Goal: Task Accomplishment & Management: Complete application form

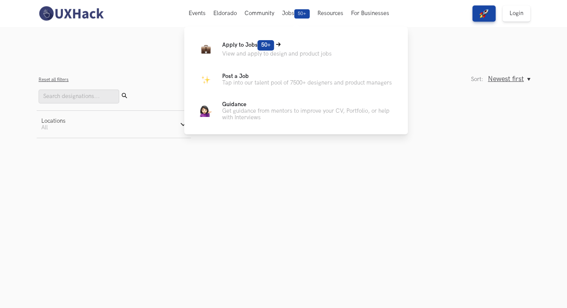
click at [283, 47] on p "Apply to Jobs 50+" at bounding box center [277, 45] width 110 height 10
click at [279, 44] on icon at bounding box center [278, 44] width 5 height 4
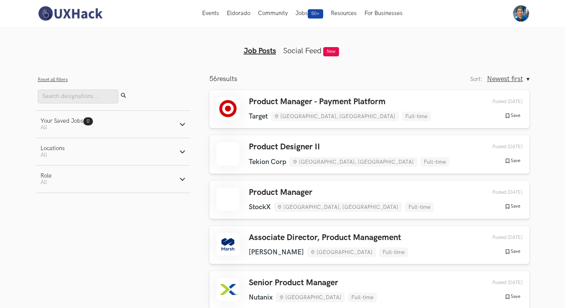
click at [110, 179] on button "Role Active filters: All" at bounding box center [113, 179] width 154 height 27
click at [64, 221] on label "Design" at bounding box center [55, 219] width 29 height 8
click at [48, 221] on input "Design" at bounding box center [44, 219] width 7 height 7
radio input "true"
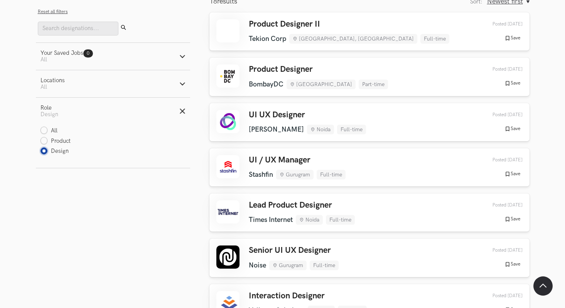
scroll to position [79, 0]
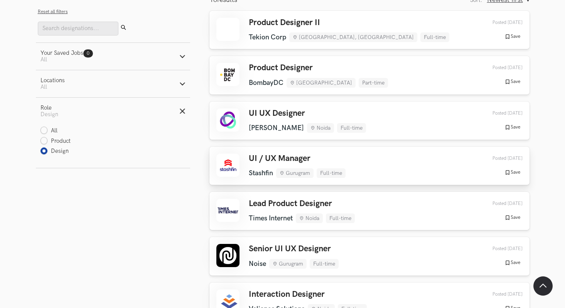
click at [257, 161] on h3 "UI / UX Manager" at bounding box center [297, 159] width 97 height 10
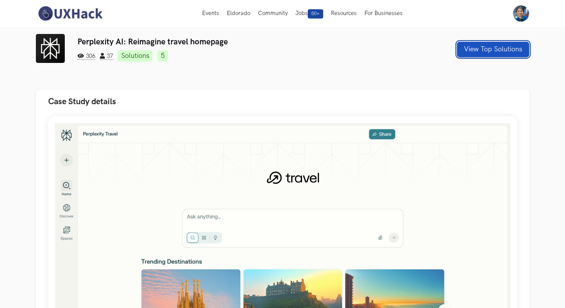
click at [483, 52] on button "View Top Solutions" at bounding box center [493, 49] width 72 height 15
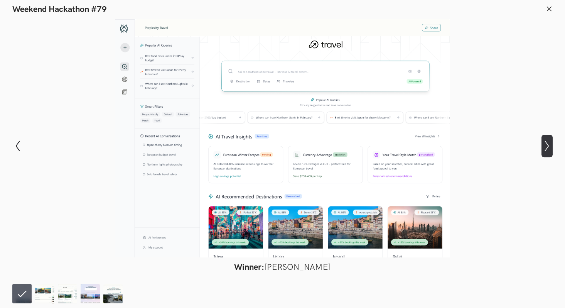
click at [547, 142] on icon "Show next slide" at bounding box center [547, 145] width 11 height 11
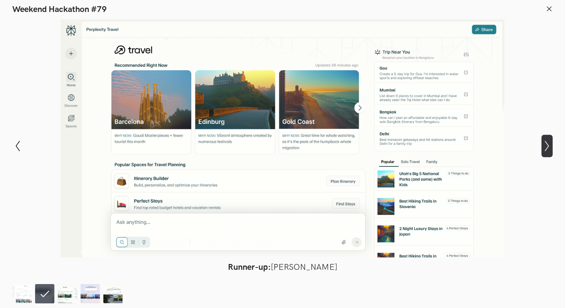
click at [547, 142] on icon "Show next slide" at bounding box center [547, 145] width 11 height 11
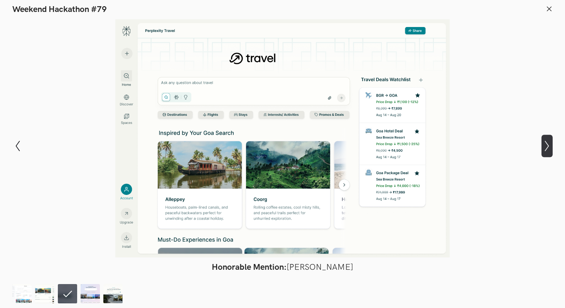
click at [547, 142] on icon "Show next slide" at bounding box center [547, 145] width 11 height 11
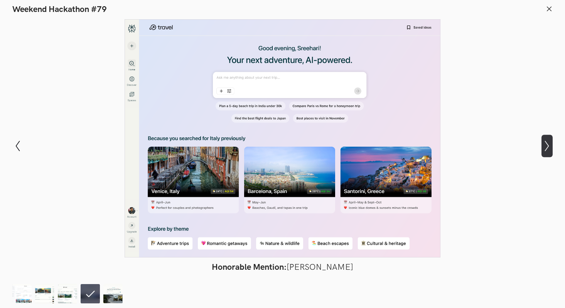
click at [547, 142] on icon "Show next slide" at bounding box center [547, 145] width 11 height 11
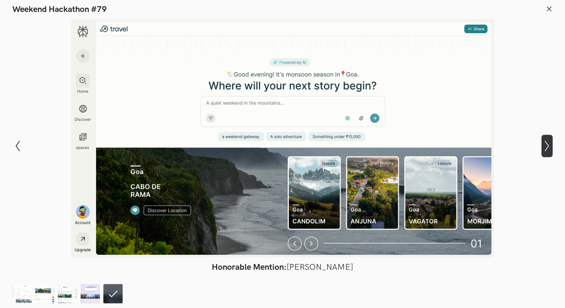
click at [547, 142] on icon "Show next slide" at bounding box center [547, 145] width 11 height 11
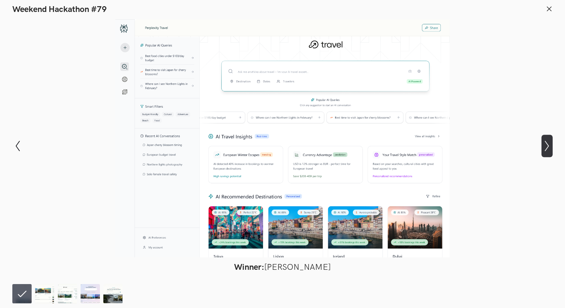
click at [546, 152] on button "Show next slide" at bounding box center [547, 146] width 11 height 22
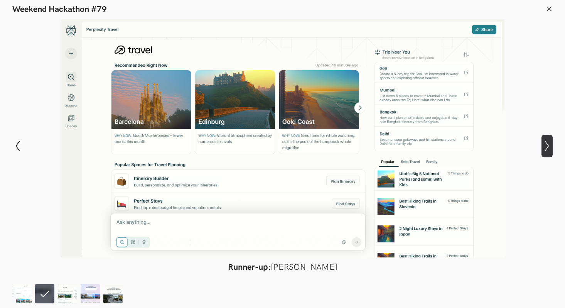
click at [546, 152] on button "Show next slide" at bounding box center [547, 146] width 11 height 22
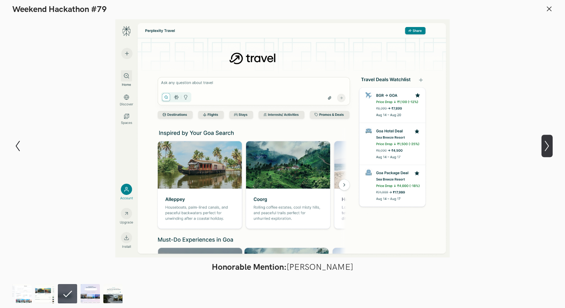
click at [546, 152] on button "Show next slide" at bounding box center [547, 146] width 11 height 22
